Goal: Transaction & Acquisition: Purchase product/service

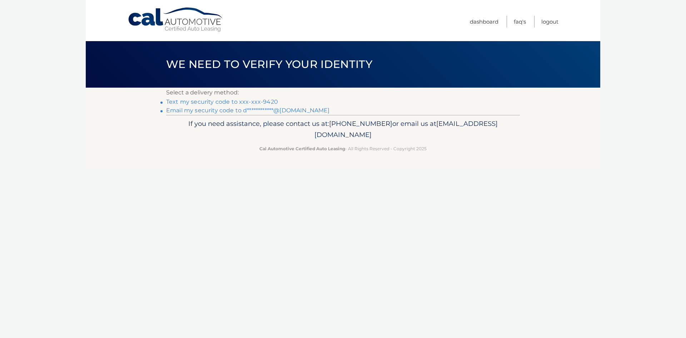
click at [202, 103] on link "Text my security code to xxx-xxx-9420" at bounding box center [222, 101] width 112 height 7
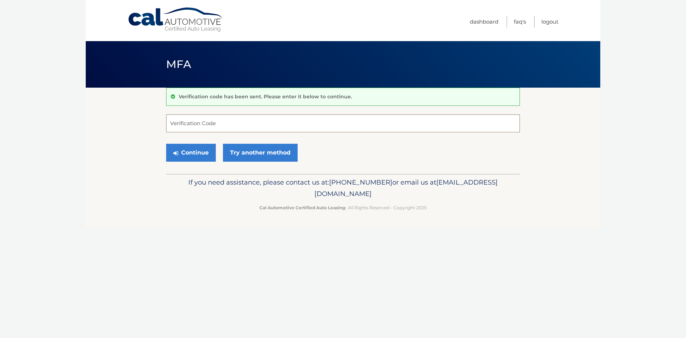
click at [225, 118] on input "Verification Code" at bounding box center [343, 123] width 354 height 18
click at [225, 118] on label "Verification Code" at bounding box center [343, 117] width 354 height 6
click at [225, 118] on input "68" at bounding box center [343, 123] width 354 height 18
type input "68537"
click at [166, 144] on button "Continue" at bounding box center [191, 153] width 50 height 18
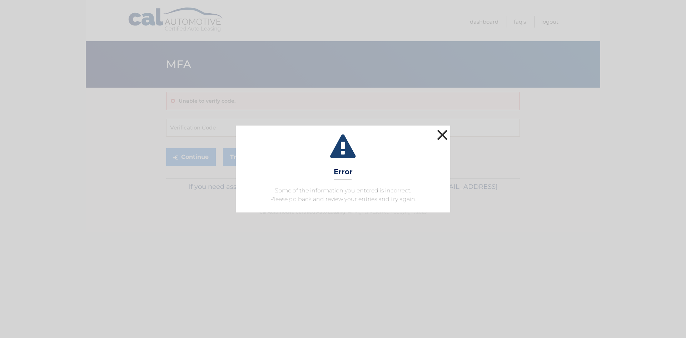
click at [441, 137] on button "×" at bounding box center [442, 135] width 14 height 14
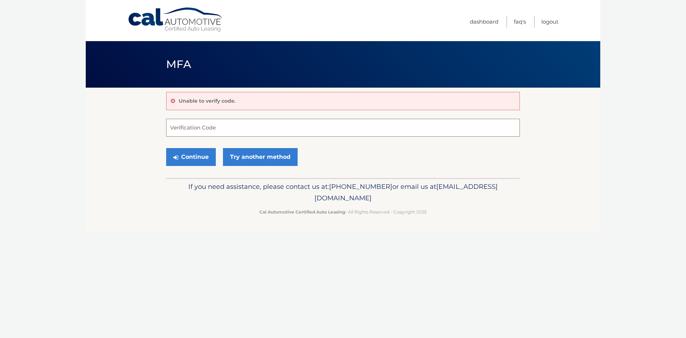
click at [285, 127] on input "Verification Code" at bounding box center [343, 128] width 354 height 18
type input "680537"
click at [193, 159] on button "Continue" at bounding box center [191, 157] width 50 height 18
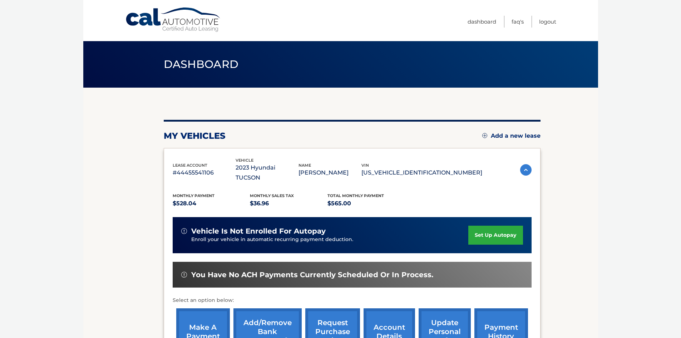
scroll to position [95, 0]
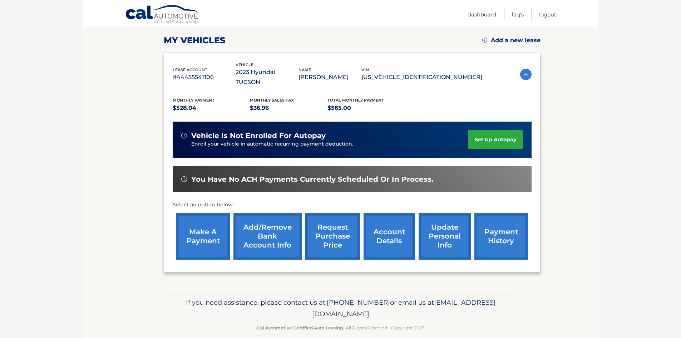
click at [206, 226] on link "make a payment" at bounding box center [203, 236] width 54 height 47
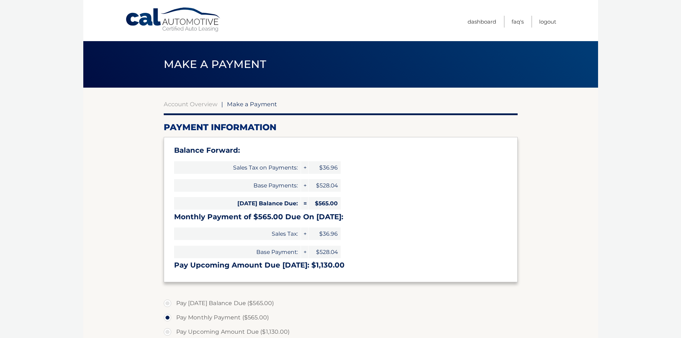
select select "NTc5ZjIzMTQtZGQ0Yi00OTAwLWIxODEtMWU0MzFmOGUwN2E0"
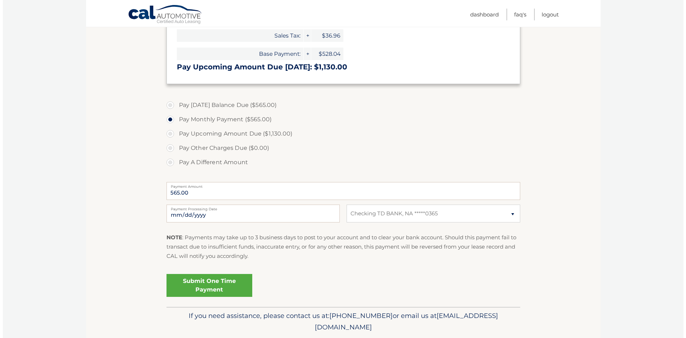
scroll to position [221, 0]
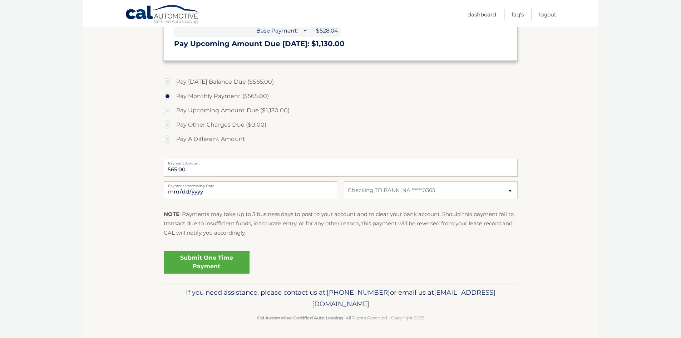
click at [211, 260] on link "Submit One Time Payment" at bounding box center [207, 262] width 86 height 23
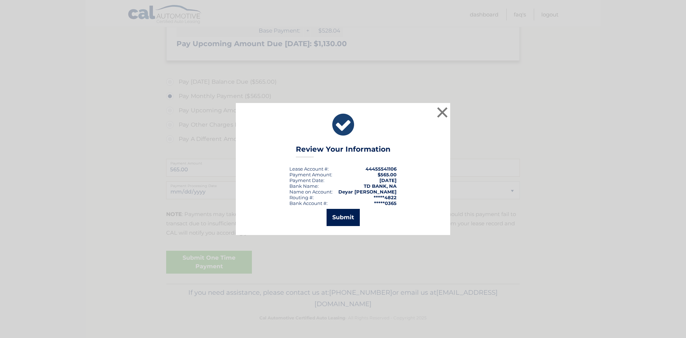
click at [350, 212] on button "Submit" at bounding box center [343, 217] width 33 height 17
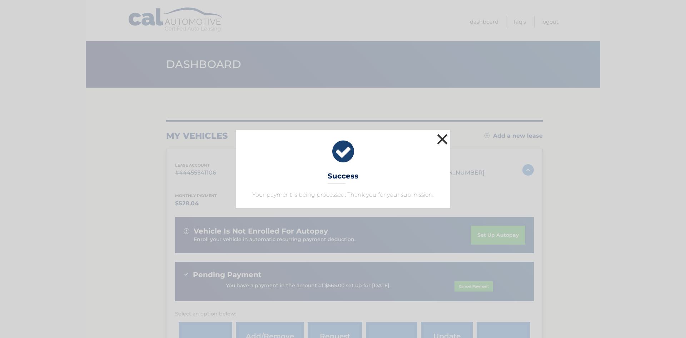
click at [437, 142] on button "×" at bounding box center [442, 139] width 14 height 14
